Goal: Information Seeking & Learning: Check status

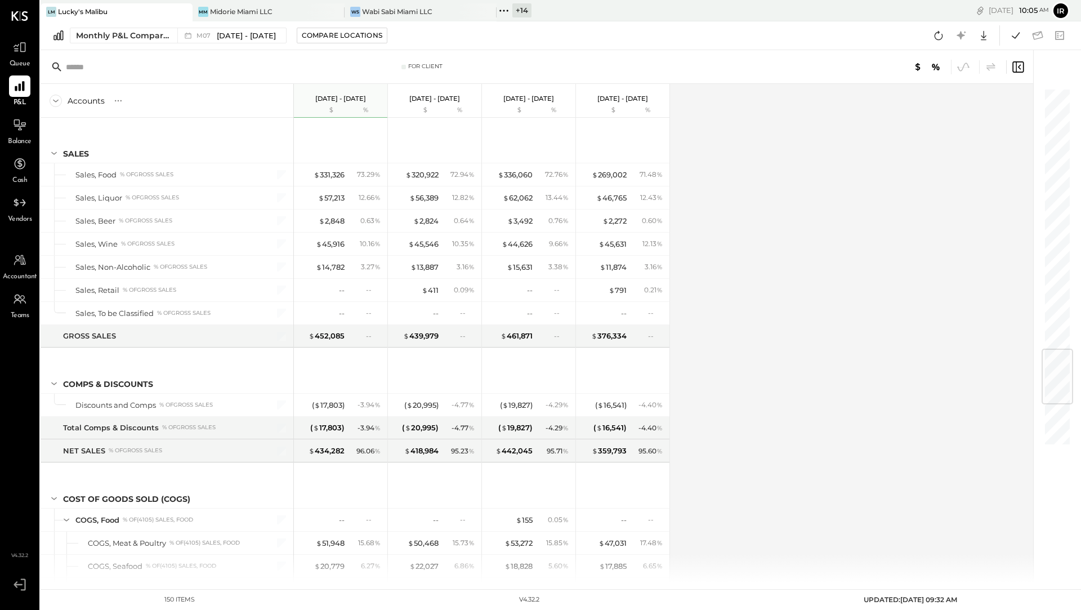
scroll to position [2180, 0]
